Goal: Task Accomplishment & Management: Manage account settings

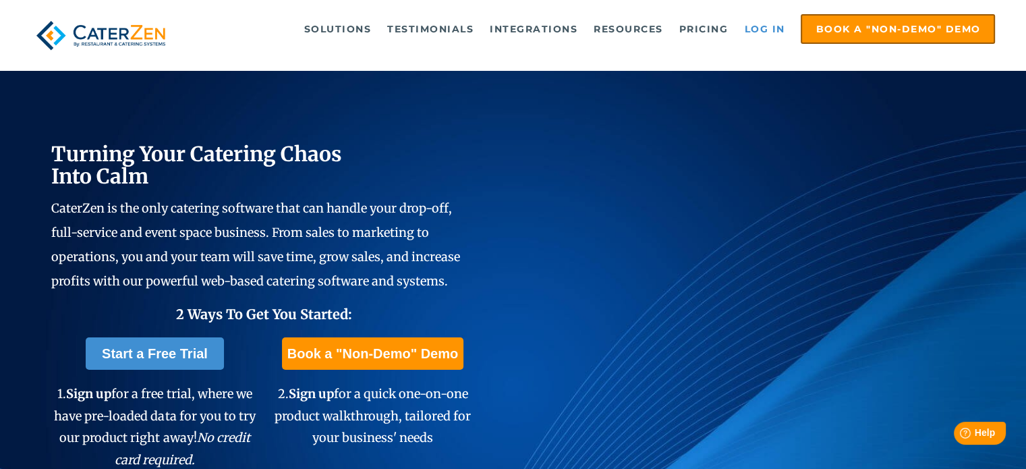
click at [769, 32] on link "Log in" at bounding box center [764, 29] width 54 height 27
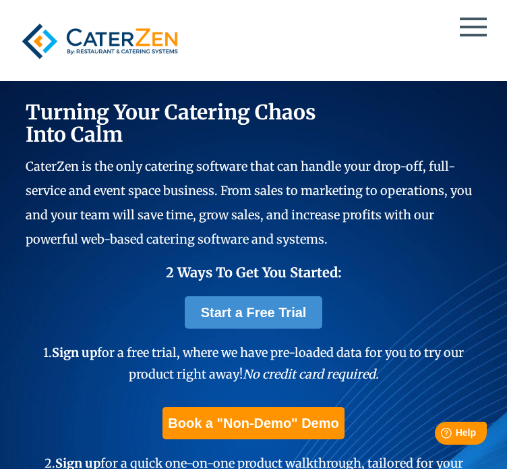
click at [264, 203] on link "Log in" at bounding box center [254, 215] width 477 height 24
